Goal: Transaction & Acquisition: Subscribe to service/newsletter

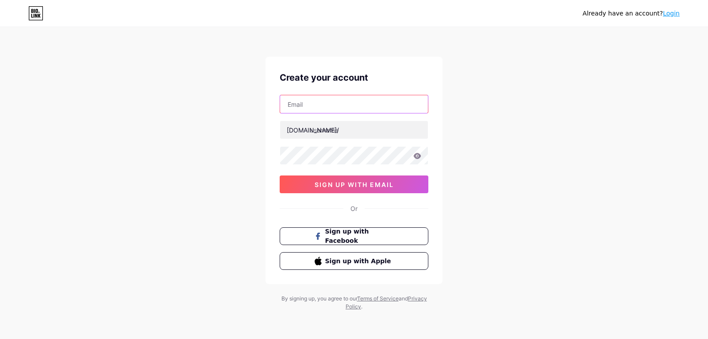
click at [304, 108] on input "text" at bounding box center [354, 104] width 148 height 18
type input "[EMAIL_ADDRESS][DOMAIN_NAME]"
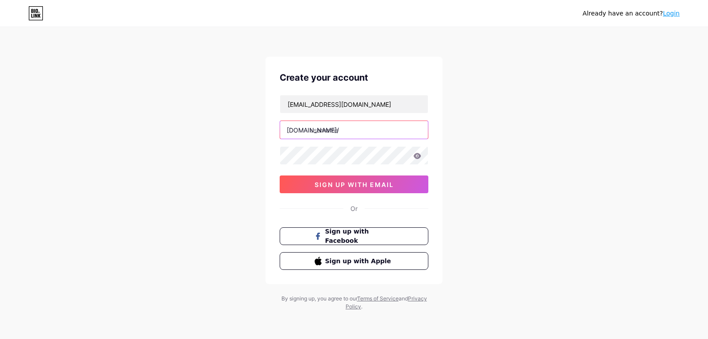
click at [323, 128] on input "text" at bounding box center [354, 130] width 148 height 18
type input "hamidzahoor"
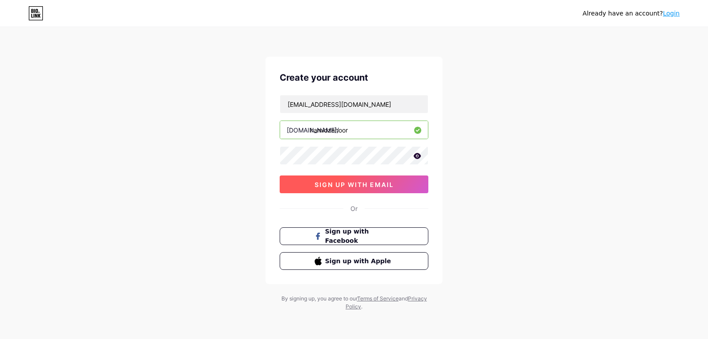
click at [334, 186] on span "sign up with email" at bounding box center [354, 185] width 79 height 8
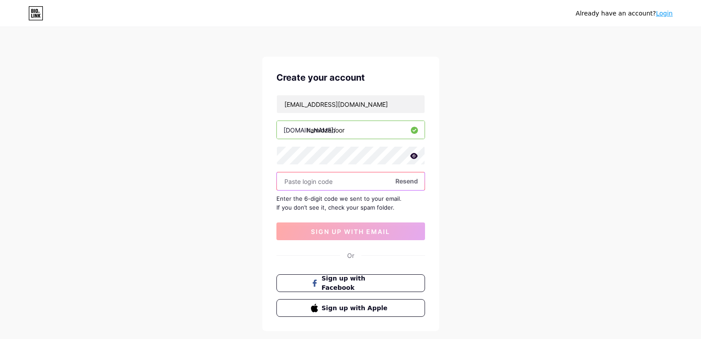
paste input "692761"
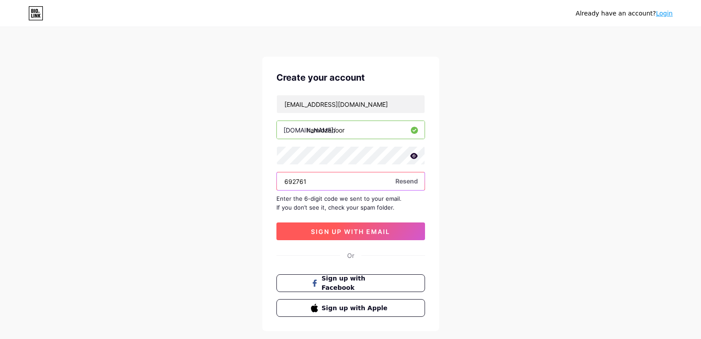
type input "692761"
click at [338, 236] on button "sign up with email" at bounding box center [351, 231] width 149 height 18
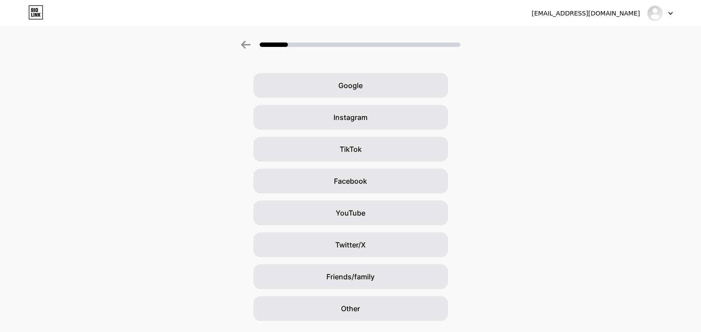
scroll to position [37, 0]
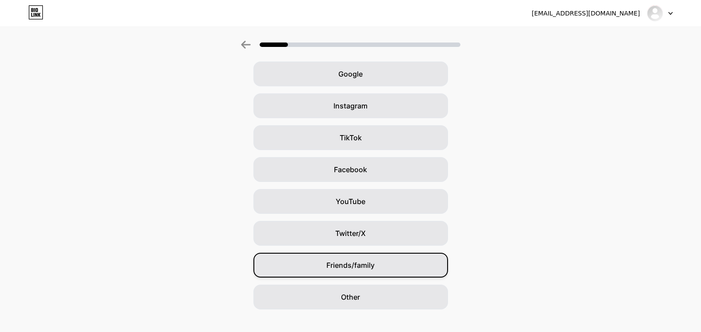
click at [381, 260] on div "Friends/family" at bounding box center [351, 265] width 195 height 25
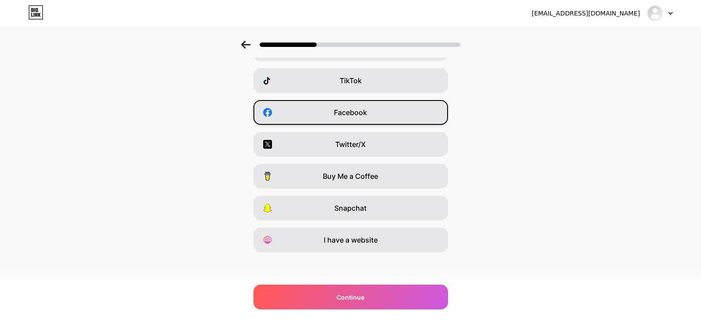
scroll to position [0, 0]
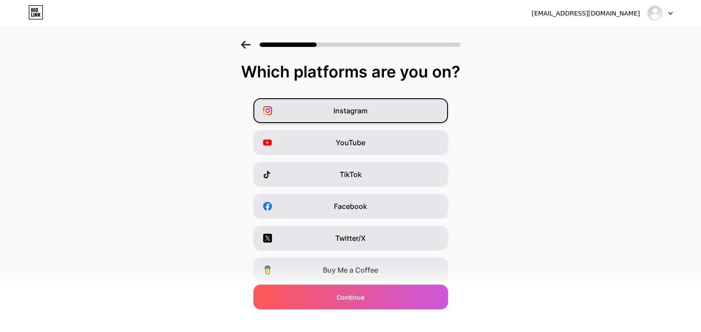
click at [371, 108] on div "Instagram" at bounding box center [351, 110] width 195 height 25
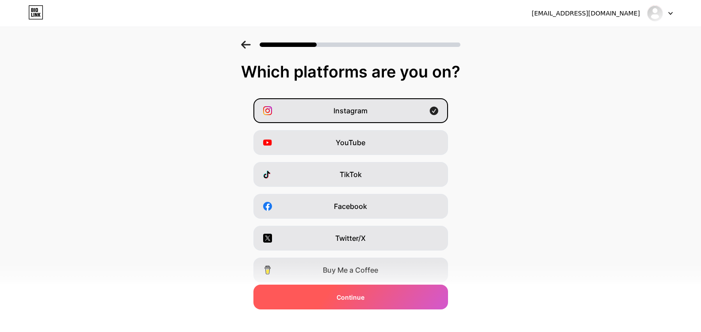
click at [341, 304] on div "Continue" at bounding box center [351, 297] width 195 height 25
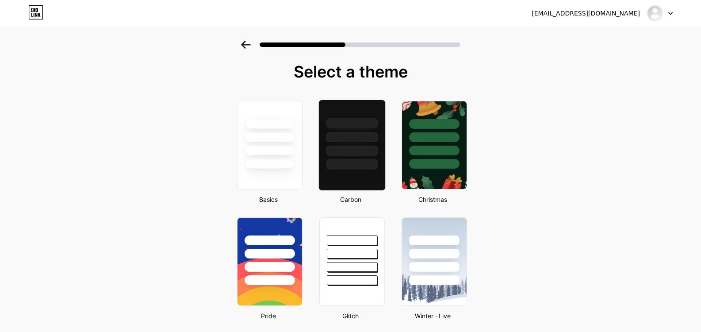
click at [351, 158] on div at bounding box center [352, 134] width 66 height 69
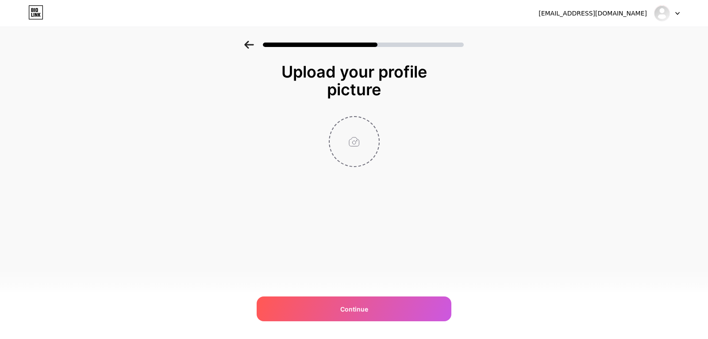
click at [352, 157] on input "file" at bounding box center [354, 141] width 49 height 49
click at [353, 142] on input "file" at bounding box center [354, 141] width 49 height 49
type input "C:\fakepath\Screenshot 2025-05-18 033300.png"
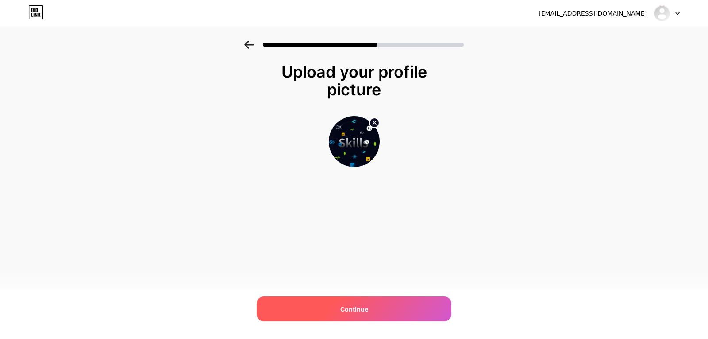
click at [335, 304] on div "Continue" at bounding box center [354, 308] width 195 height 25
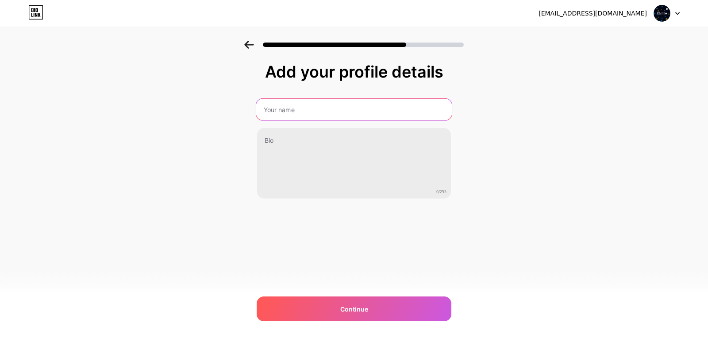
click at [377, 108] on input "text" at bounding box center [354, 109] width 196 height 21
type input "Hamid Zahoor"
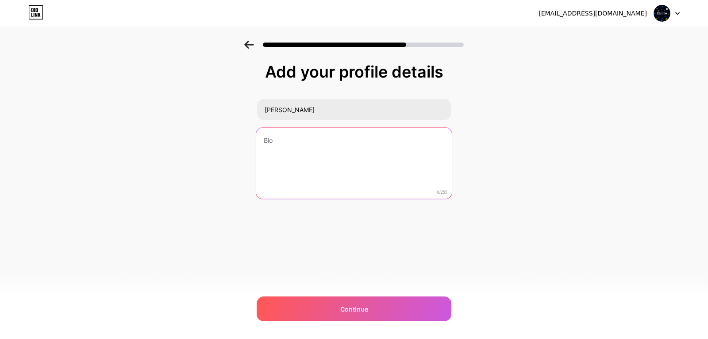
click at [319, 149] on textarea at bounding box center [354, 163] width 196 height 72
paste textarea "Web Developer with 4+ years of experience, specializing in CMS platforms includ…"
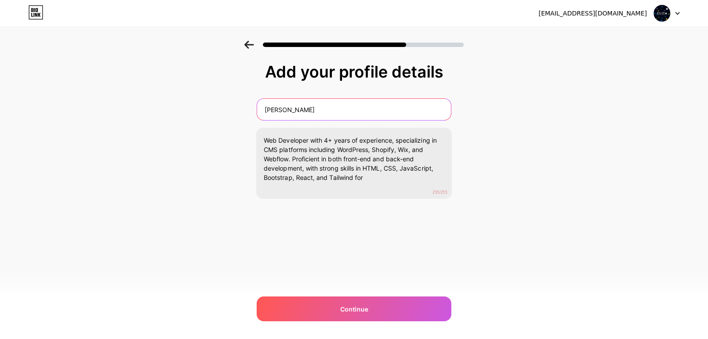
click at [358, 100] on input "Hamid Zahoor" at bounding box center [354, 109] width 194 height 21
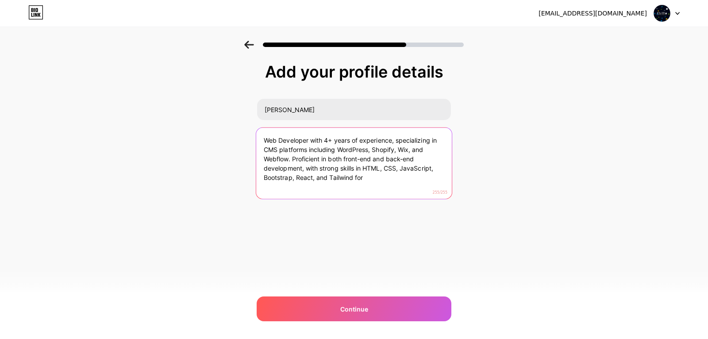
click at [340, 158] on textarea "Web Developer with 4+ years of experience, specializing in CMS platforms includ…" at bounding box center [354, 163] width 196 height 72
paste textarea "in WordPress, Shopify, Wix, and Webflow, skilled in front-end (HTML, CSS, JS, R…"
click at [377, 180] on textarea "Web Developer with 4+ years of experience in WordPress, Shopify, Wix, and Webfl…" at bounding box center [354, 163] width 196 height 72
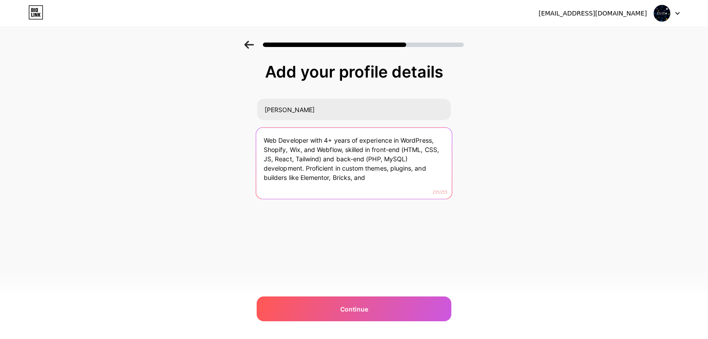
paste textarea "’ experience in WordPress, Shopify, Wix & Webflow. Skilled in front-end (HTML, …"
click at [367, 179] on textarea "Web Developer with 4+ years’ experience in WordPress, Shopify, Wix & Webflow. S…" at bounding box center [354, 163] width 196 height 72
paste textarea ", with expertise in custom themes, plugins & builders like Elementor, Bricks & …"
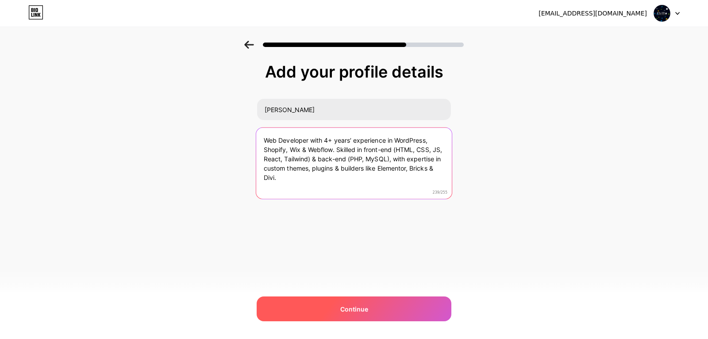
type textarea "Web Developer with 4+ years’ experience in WordPress, Shopify, Wix & Webflow. S…"
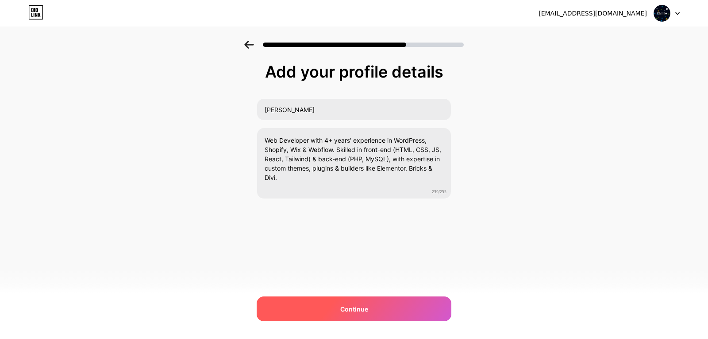
click at [348, 304] on span "Continue" at bounding box center [354, 308] width 28 height 9
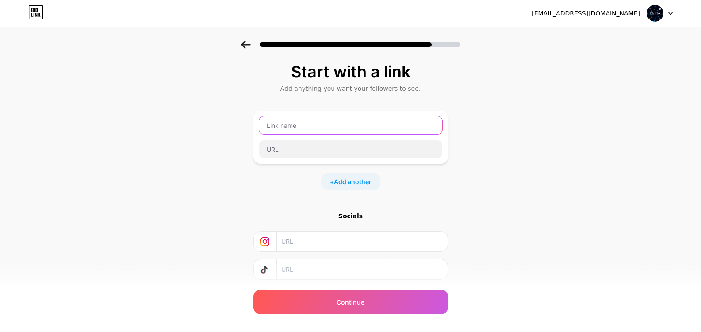
click at [284, 134] on input "text" at bounding box center [350, 125] width 183 height 18
type input "hamidzahoor"
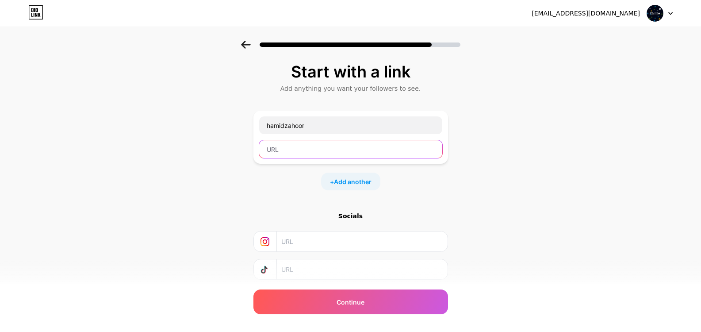
click at [282, 143] on input "text" at bounding box center [350, 149] width 183 height 18
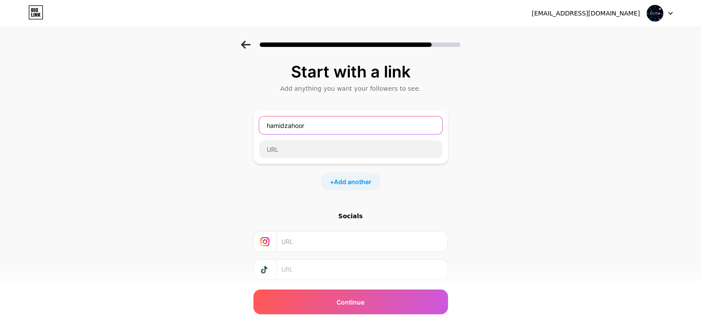
click at [335, 129] on input "hamidzahoor" at bounding box center [350, 125] width 183 height 18
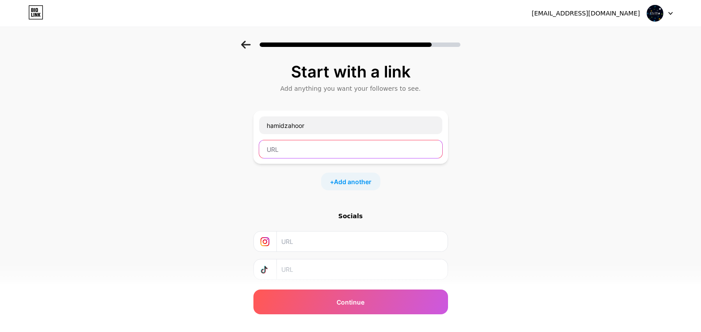
click at [308, 145] on input "text" at bounding box center [350, 149] width 183 height 18
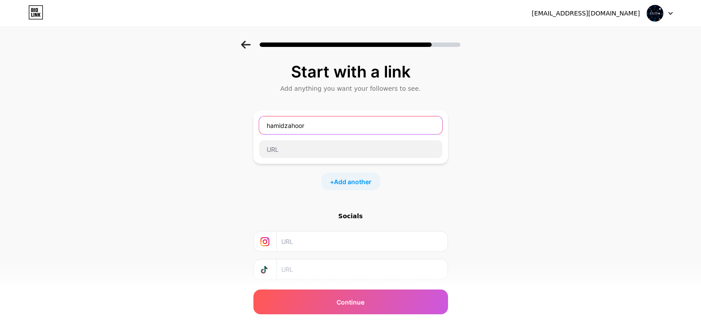
click at [321, 132] on input "hamidzahoor" at bounding box center [350, 125] width 183 height 18
paste input "hamidzahoor"
click at [285, 127] on input "hamidzahoor" at bounding box center [350, 125] width 183 height 18
type input "Hamid Zahoor"
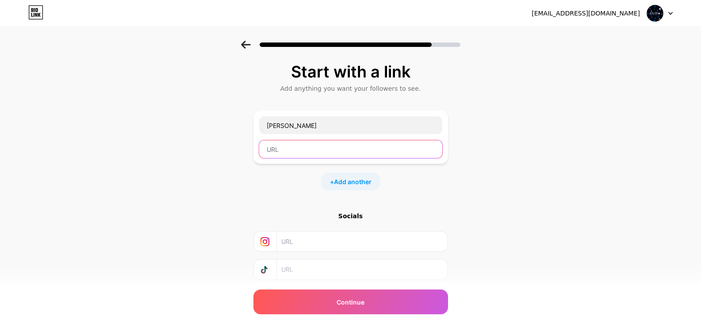
click at [280, 145] on input "text" at bounding box center [350, 149] width 183 height 18
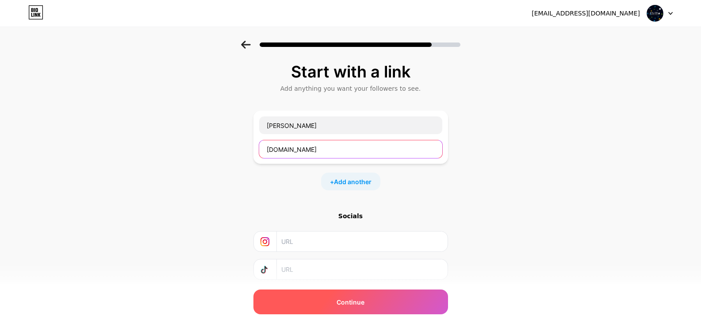
type input "hamidzahoor.com"
click at [373, 312] on div "Continue" at bounding box center [351, 301] width 195 height 25
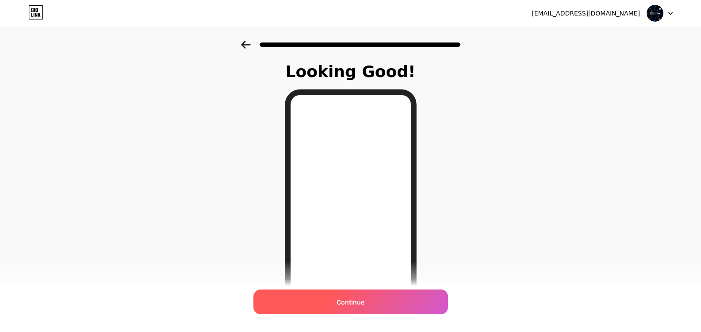
click at [353, 297] on span "Continue" at bounding box center [351, 301] width 28 height 9
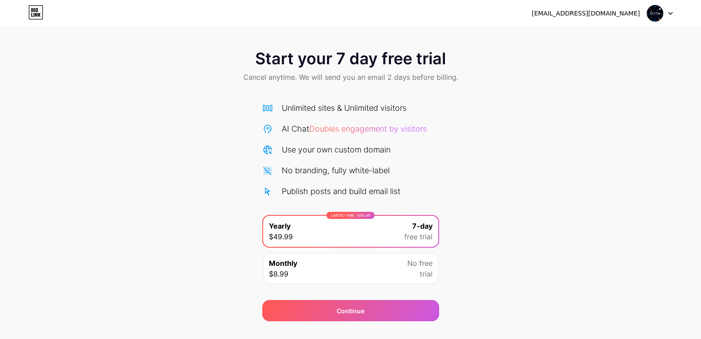
click at [349, 254] on div "Monthly $8.99 No free trial" at bounding box center [350, 268] width 175 height 31
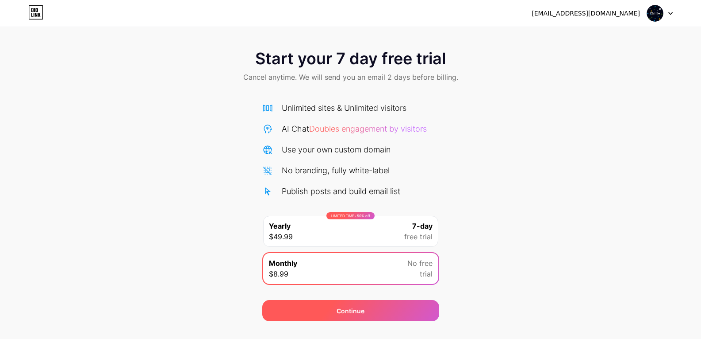
click at [357, 317] on div "Continue" at bounding box center [350, 310] width 177 height 21
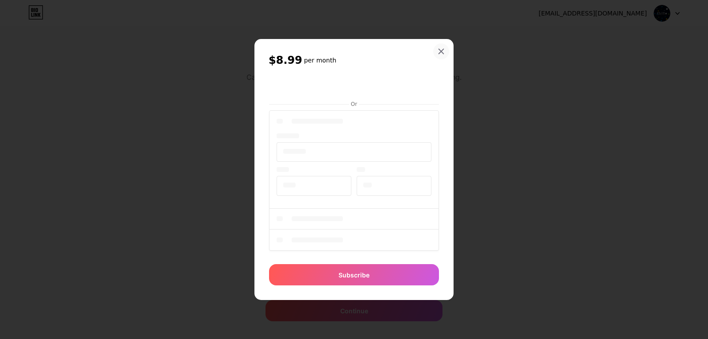
click at [441, 57] on div at bounding box center [441, 51] width 16 height 16
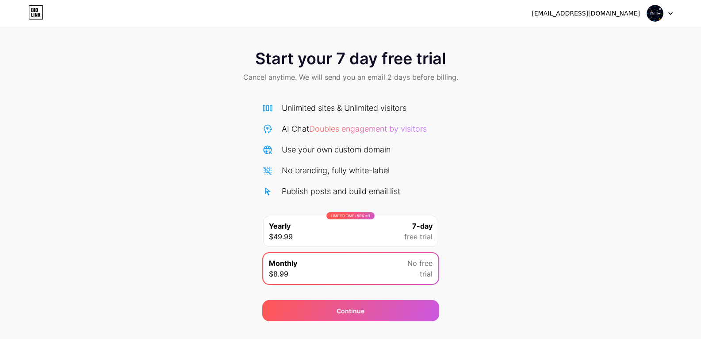
click at [674, 12] on div "hamidzahoorweb@gmail.com Logout" at bounding box center [350, 13] width 701 height 16
click at [667, 14] on div at bounding box center [660, 13] width 26 height 16
click at [557, 193] on div "Start your 7 day free trial Cancel anytime. We will send you an email 2 days be…" at bounding box center [350, 181] width 701 height 280
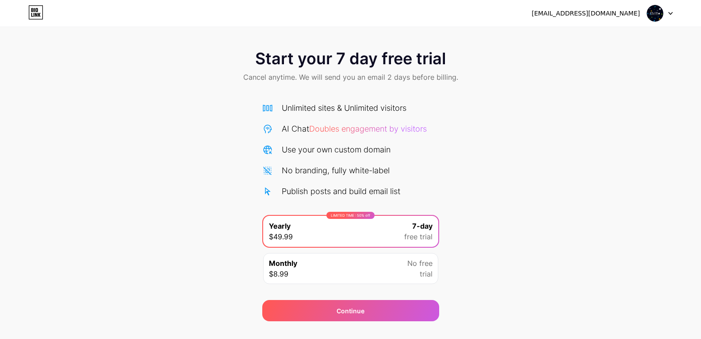
click at [662, 16] on img at bounding box center [655, 13] width 17 height 17
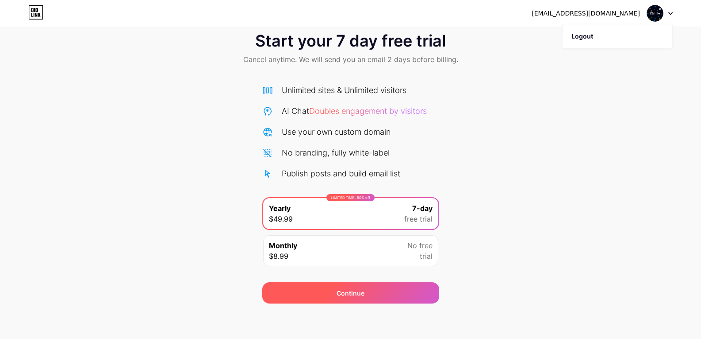
click at [335, 300] on div "Continue" at bounding box center [350, 292] width 177 height 21
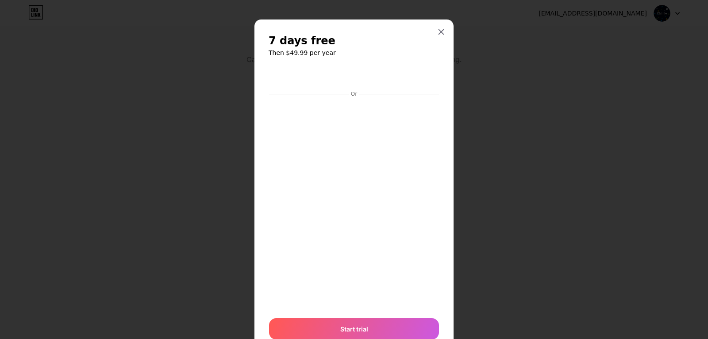
click at [220, 122] on div at bounding box center [354, 169] width 708 height 339
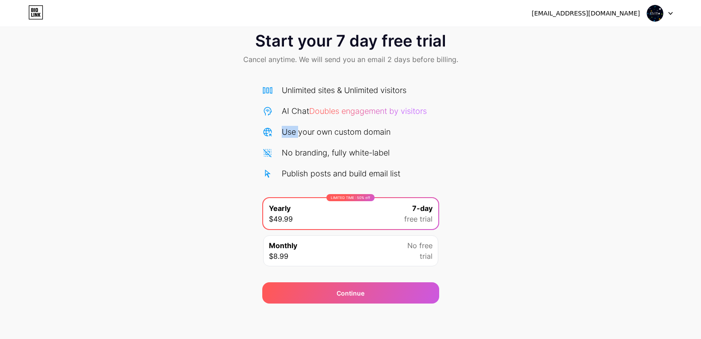
click at [220, 122] on div "Start your 7 day free trial Cancel anytime. We will send you an email 2 days be…" at bounding box center [350, 163] width 701 height 280
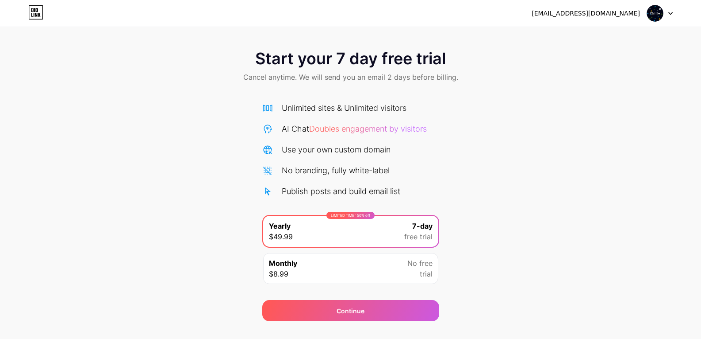
click at [34, 14] on icon at bounding box center [34, 15] width 1 height 4
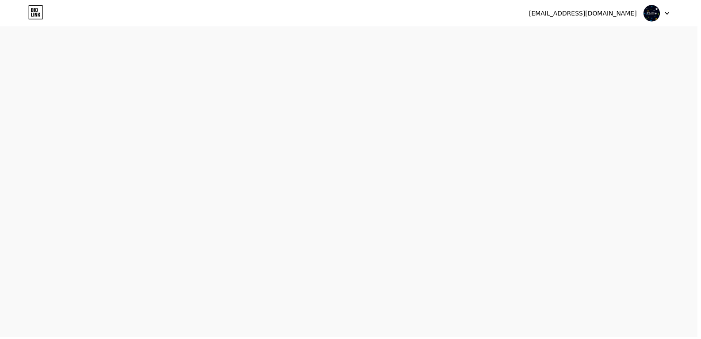
click at [34, 14] on icon at bounding box center [34, 15] width 1 height 4
